Goal: Navigation & Orientation: Find specific page/section

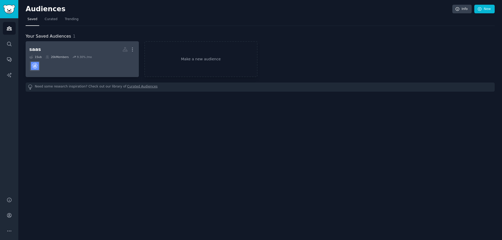
click at [82, 64] on dd at bounding box center [82, 66] width 106 height 15
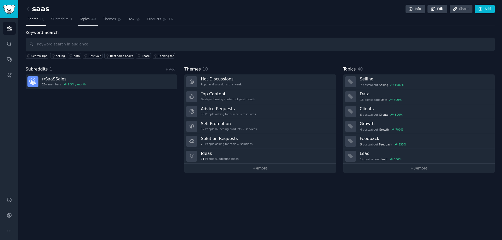
click at [80, 20] on span "Topics" at bounding box center [85, 19] width 10 height 5
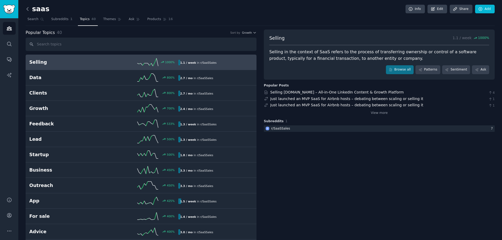
click at [28, 9] on icon at bounding box center [27, 8] width 5 height 5
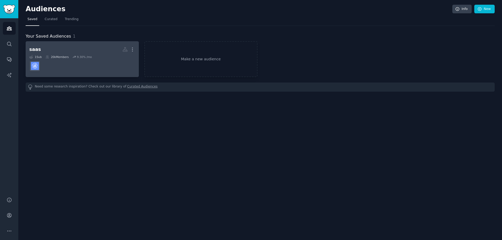
click at [63, 68] on dd at bounding box center [82, 66] width 106 height 15
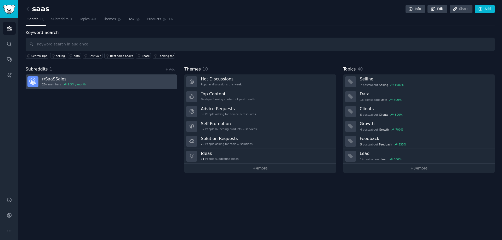
click at [37, 83] on img at bounding box center [32, 81] width 11 height 11
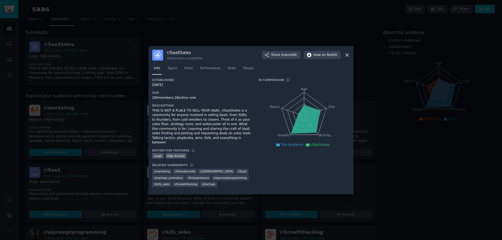
click at [348, 58] on icon at bounding box center [346, 54] width 5 height 5
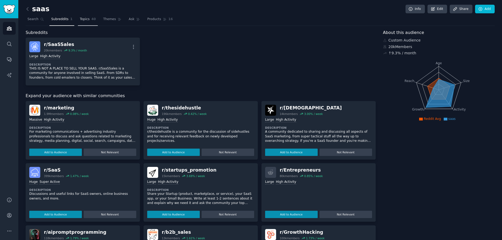
click at [82, 18] on span "Topics" at bounding box center [85, 19] width 10 height 5
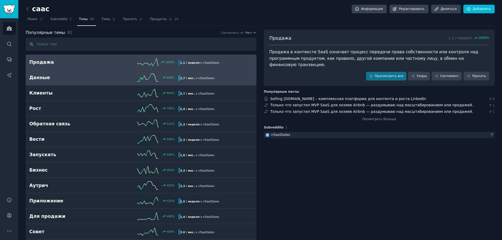
click at [84, 80] on h2 "Данные" at bounding box center [66, 77] width 74 height 7
